Goal: Obtain resource: Download file/media

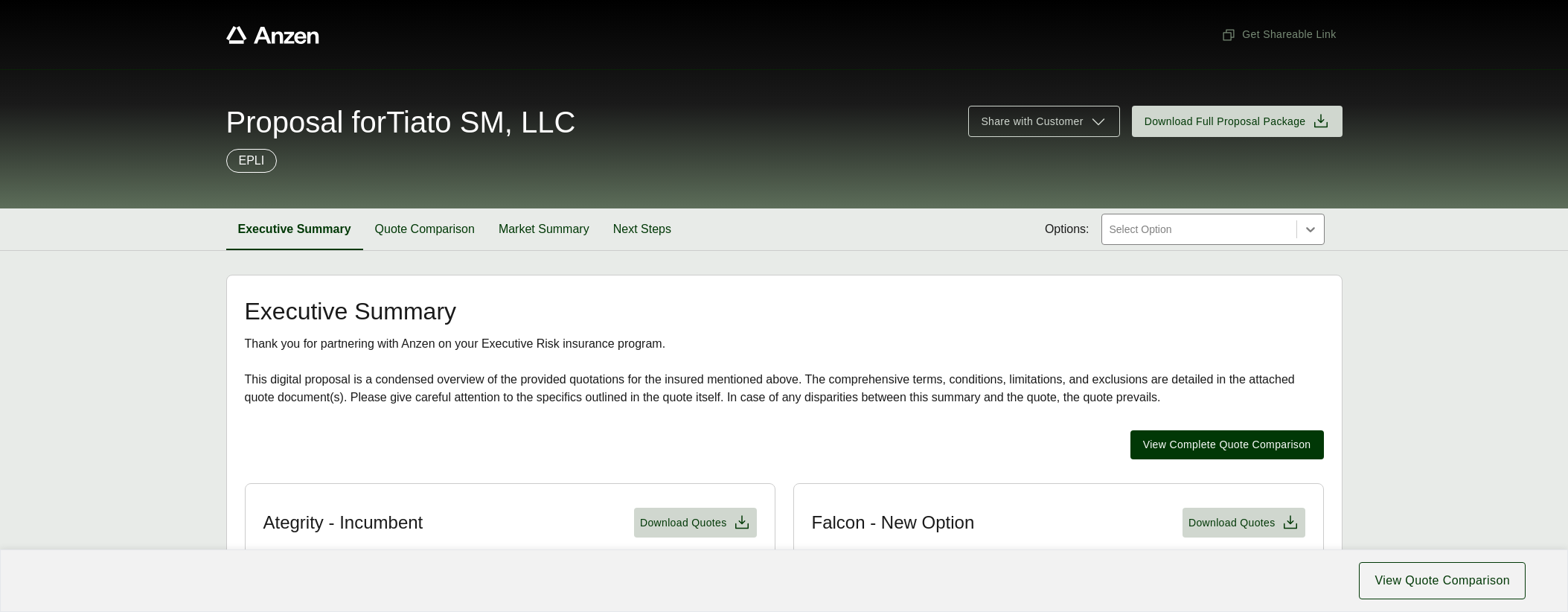
click at [1226, 222] on div at bounding box center [1199, 228] width 182 height 18
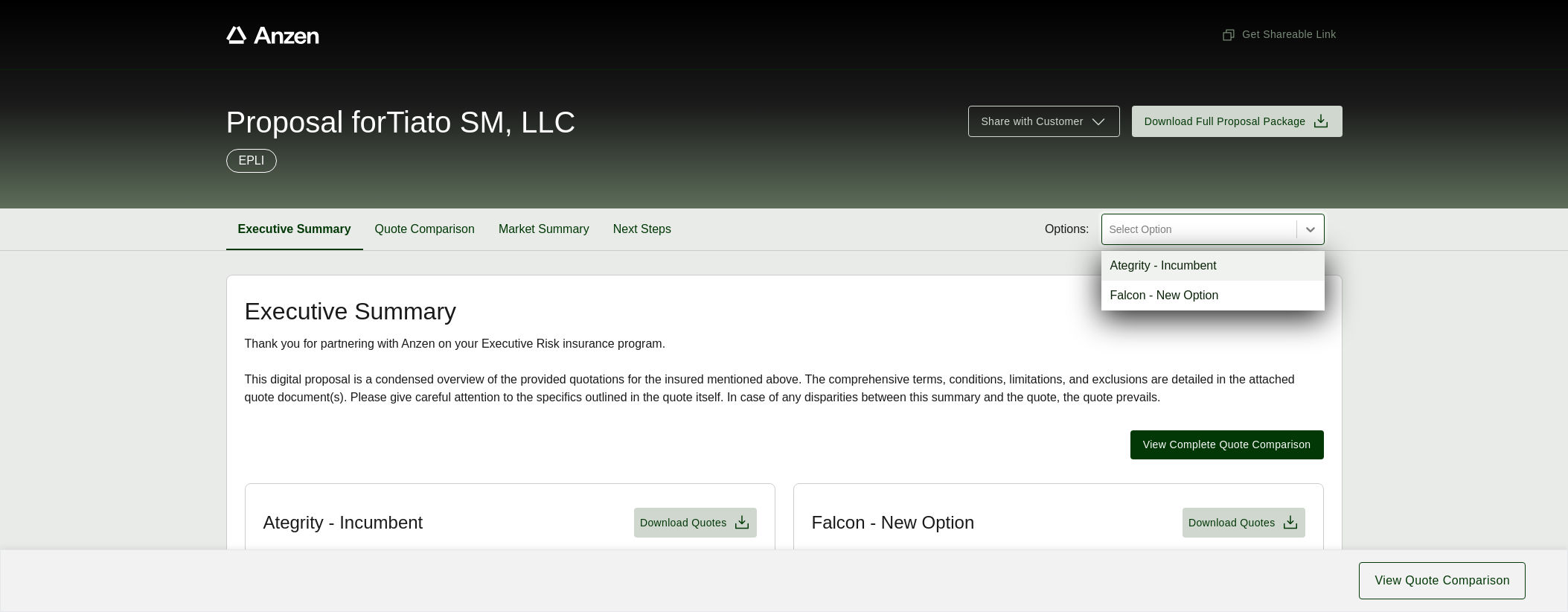
click at [1221, 263] on div "Ategrity - Incumbent" at bounding box center [1214, 265] width 223 height 29
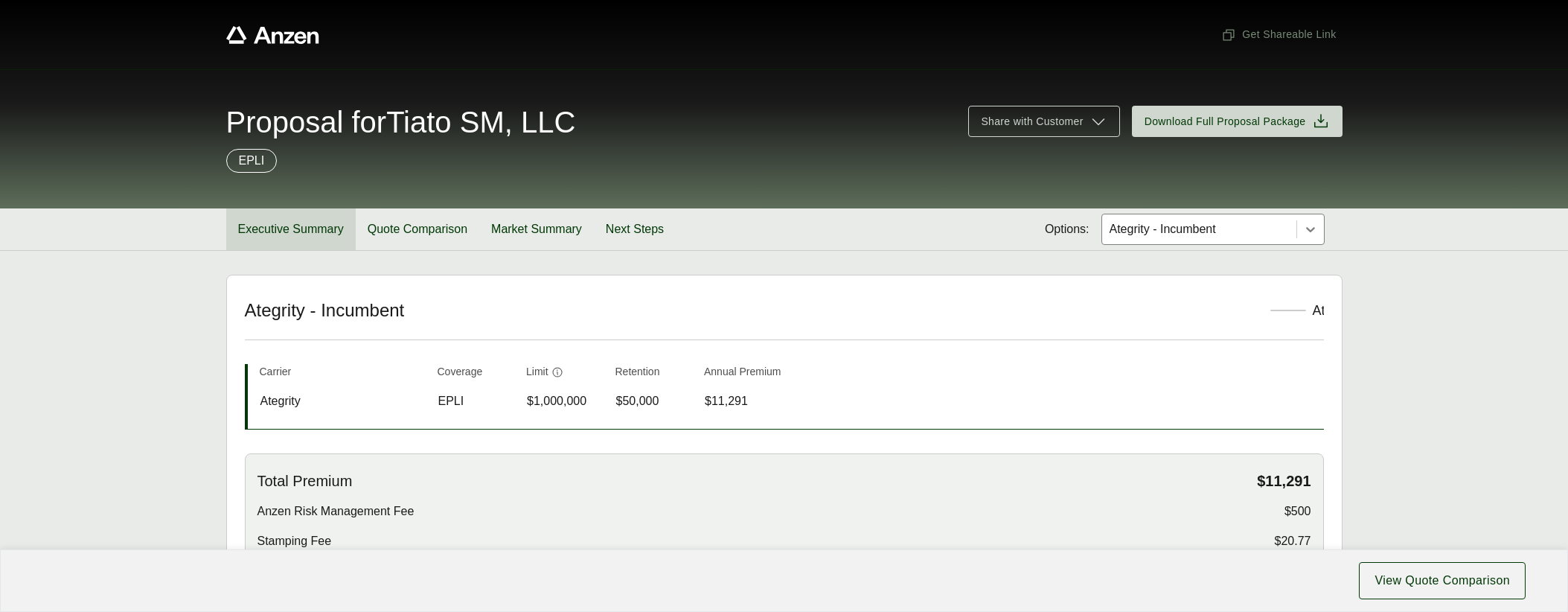
click at [289, 219] on button "Executive Summary" at bounding box center [291, 229] width 129 height 42
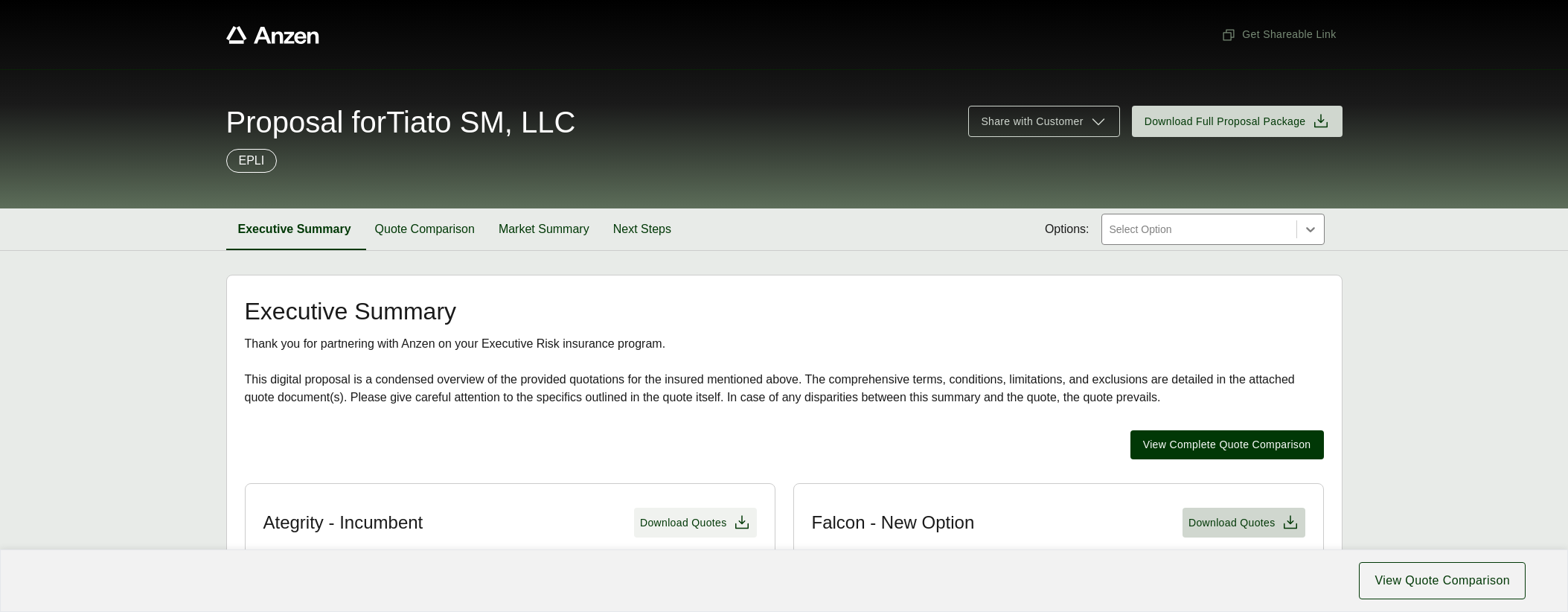
click at [683, 525] on span "Download Quotes" at bounding box center [684, 522] width 87 height 16
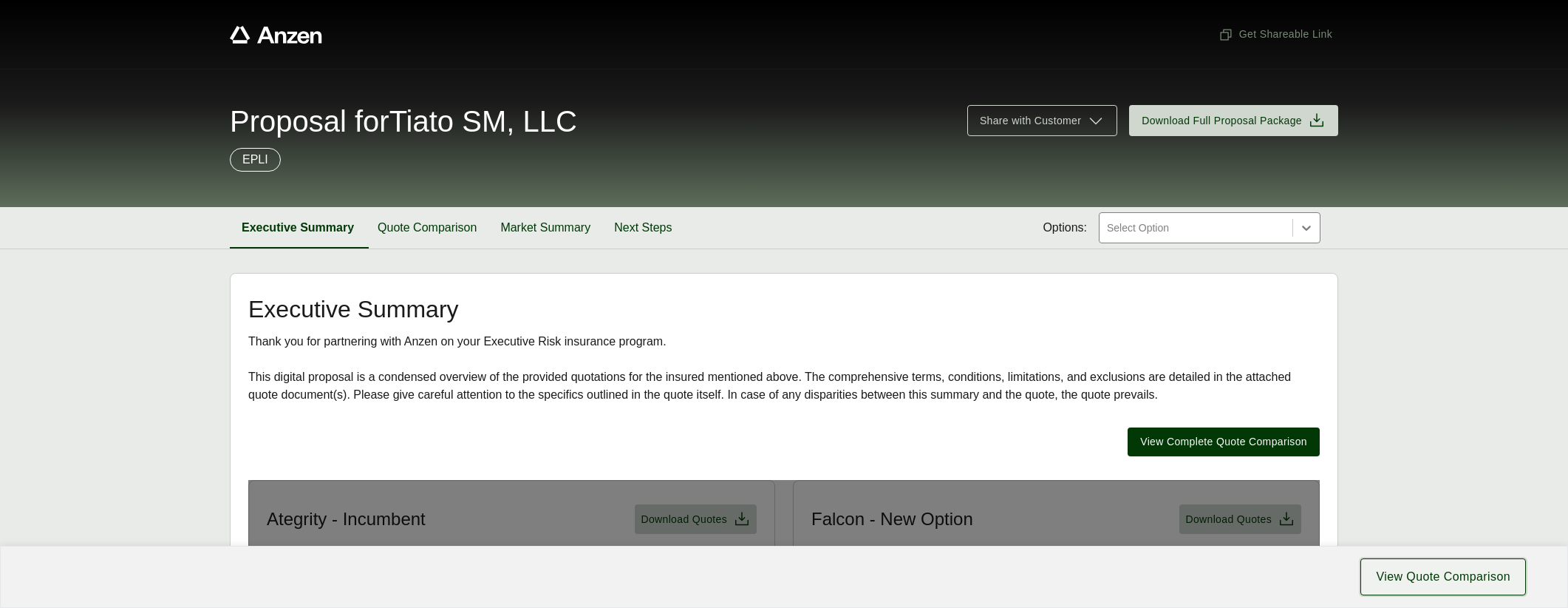
click at [1414, 578] on span "View Quote Comparison" at bounding box center [1442, 576] width 134 height 18
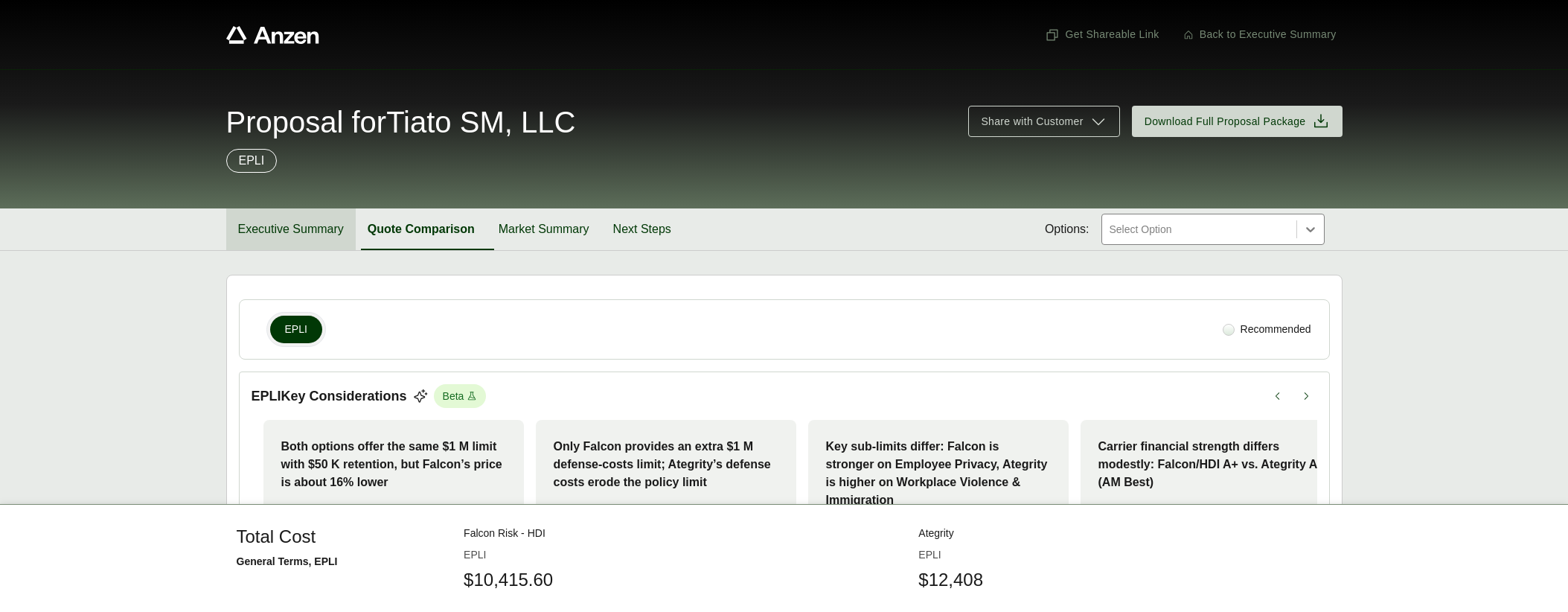
click at [297, 235] on button "Executive Summary" at bounding box center [291, 229] width 129 height 42
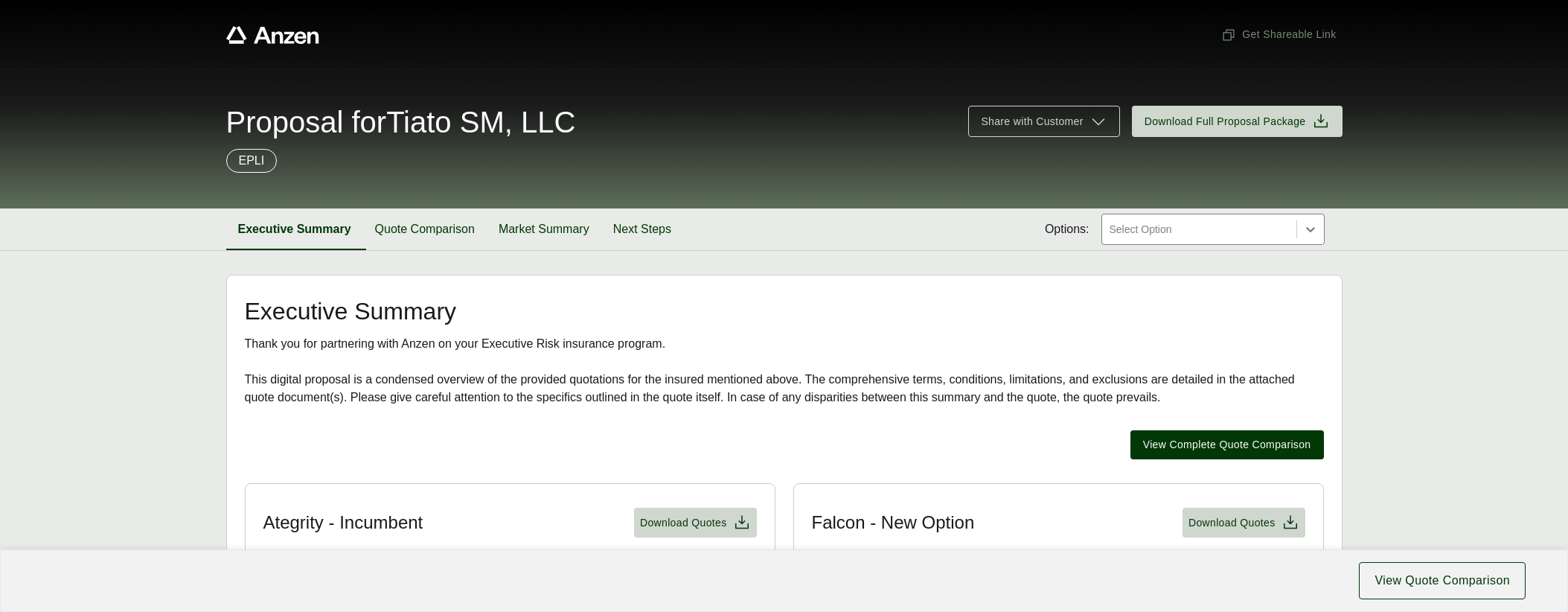
scroll to position [242, 0]
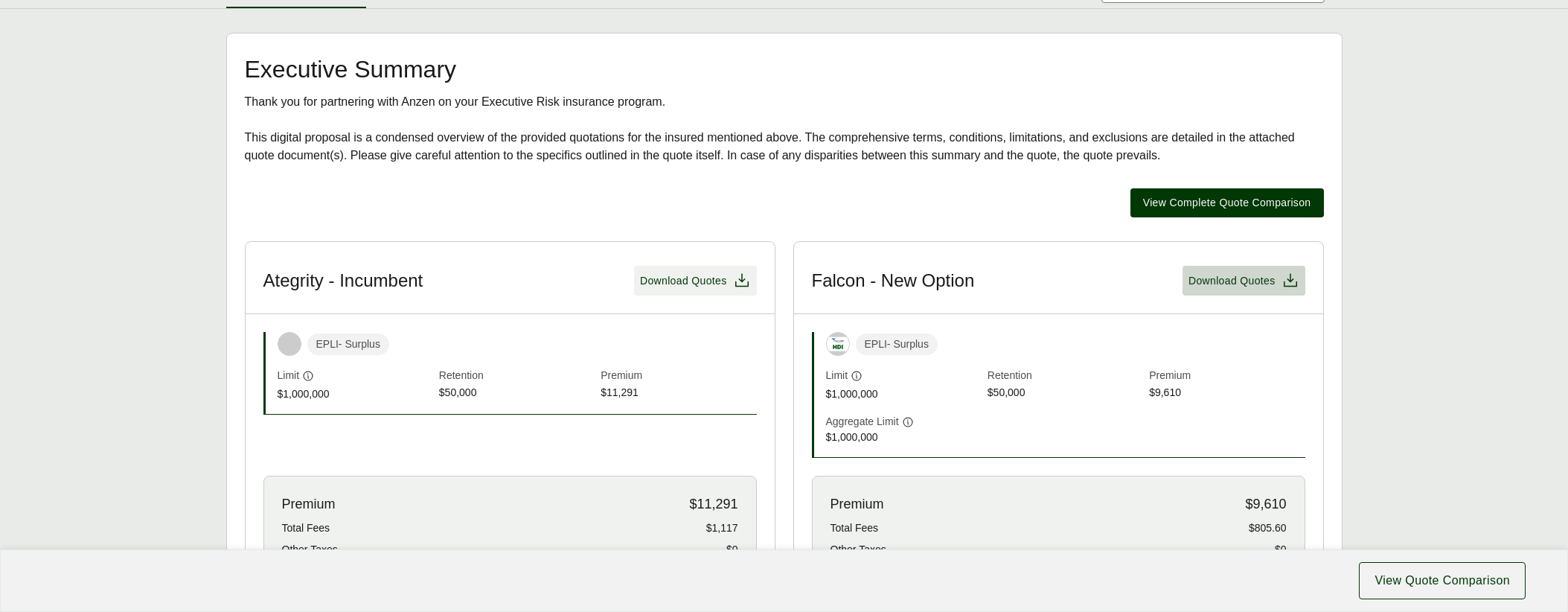
click at [689, 276] on span "Download Quotes" at bounding box center [684, 280] width 87 height 16
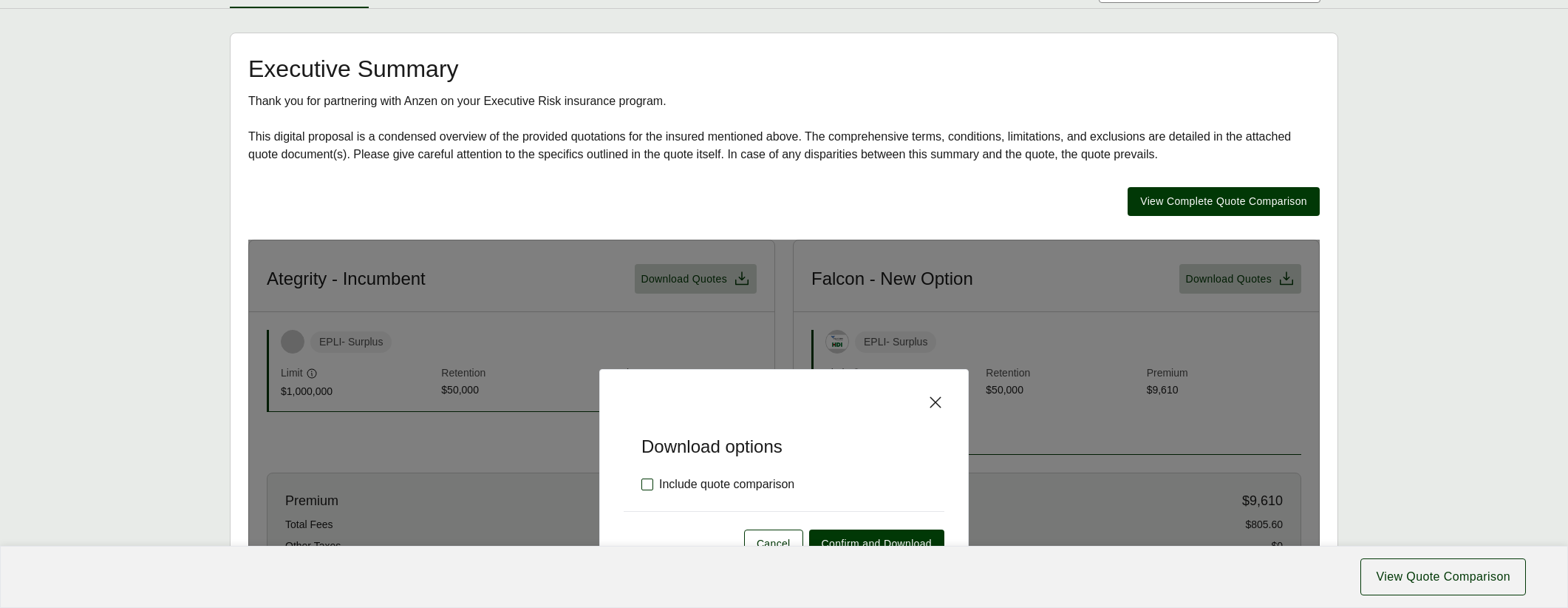
click at [777, 482] on label "Include quote comparison" at bounding box center [717, 484] width 153 height 18
click at [887, 536] on span "Confirm and Download" at bounding box center [877, 544] width 110 height 16
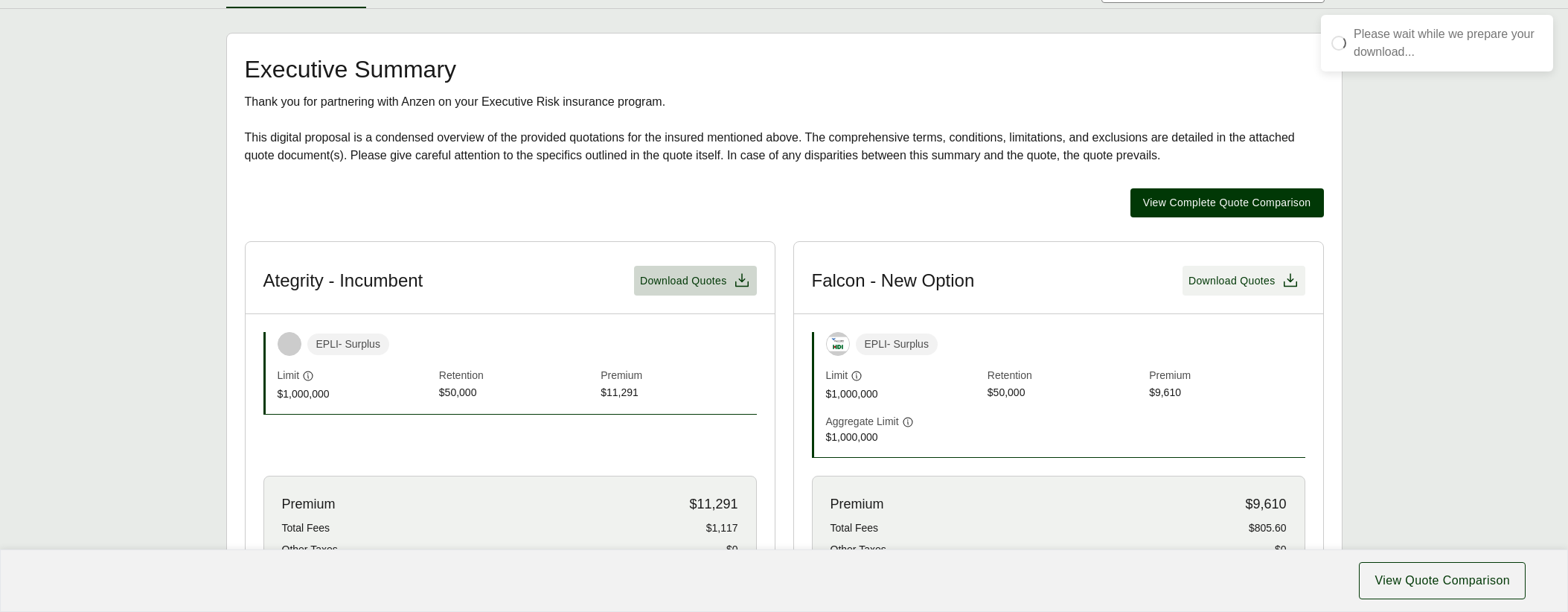
click at [1252, 284] on span "Download Quotes" at bounding box center [1232, 280] width 87 height 16
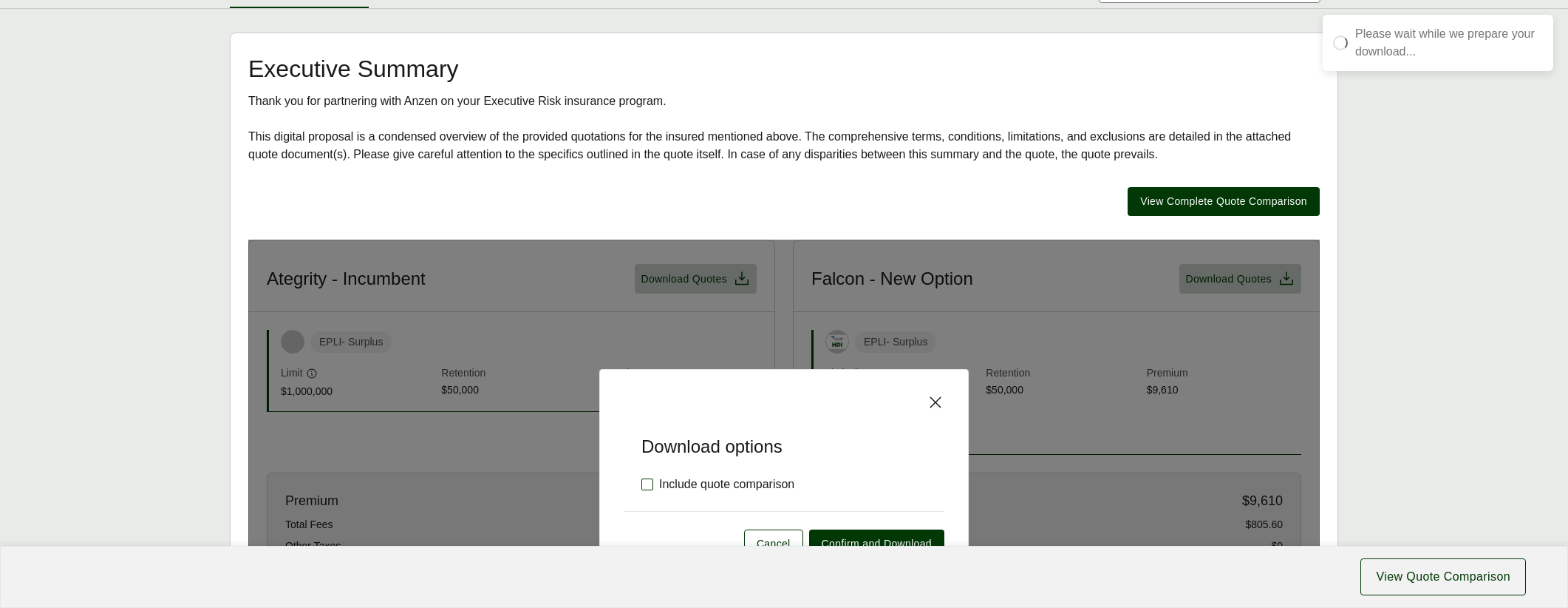
click at [731, 486] on label "Include quote comparison" at bounding box center [717, 484] width 153 height 18
click at [832, 536] on span "Confirm and Download" at bounding box center [877, 544] width 110 height 16
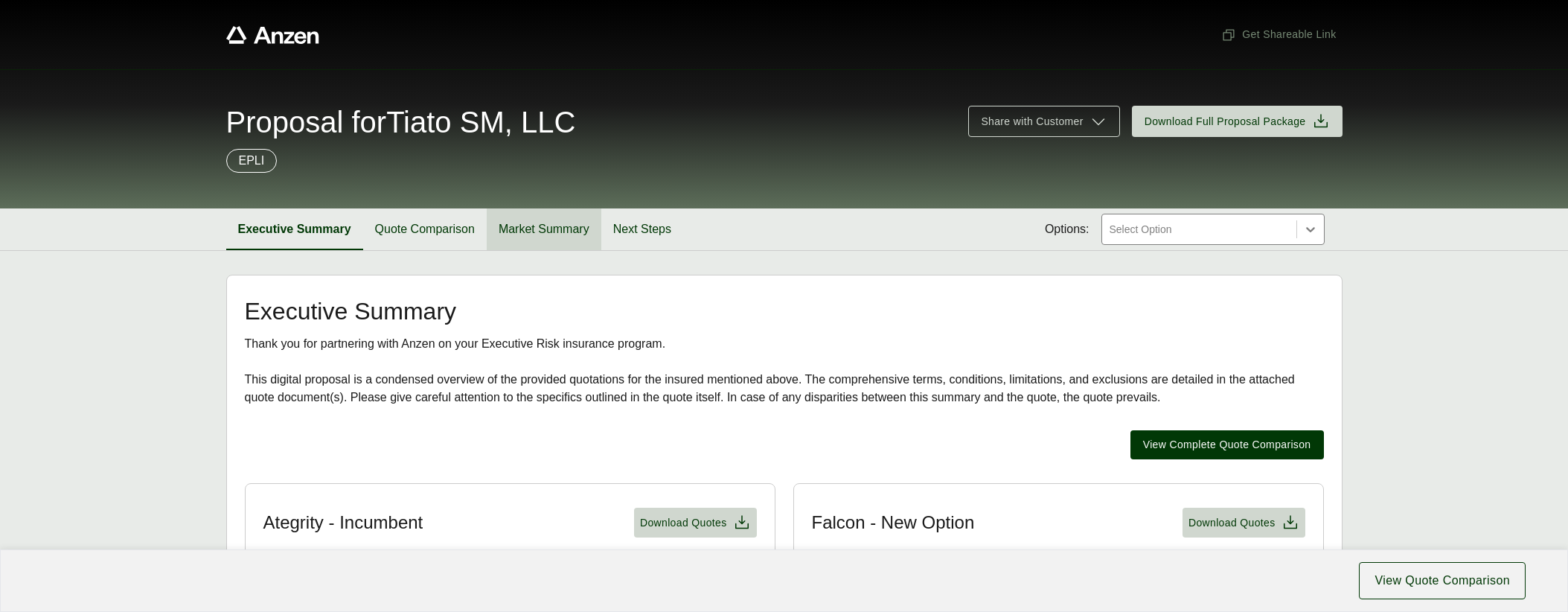
click at [559, 232] on button "Market Summary" at bounding box center [544, 229] width 114 height 42
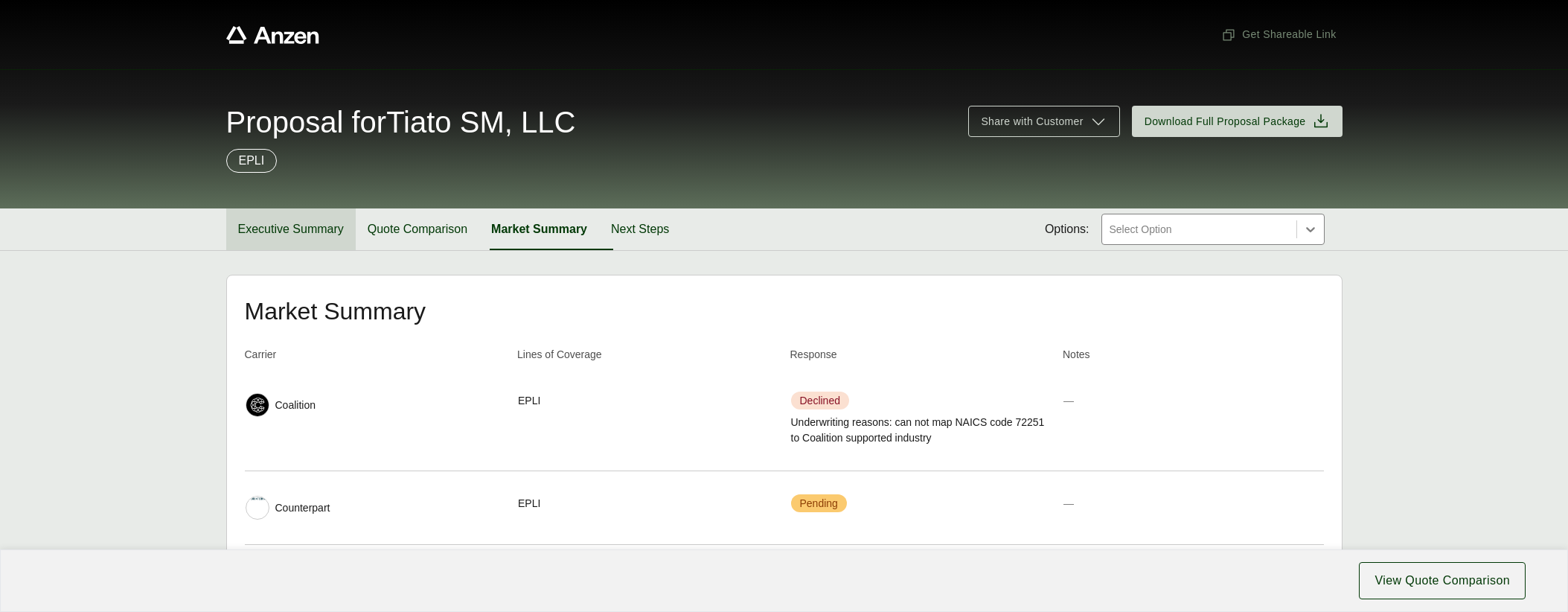
click at [281, 233] on button "Executive Summary" at bounding box center [291, 229] width 129 height 42
